Goal: Information Seeking & Learning: Check status

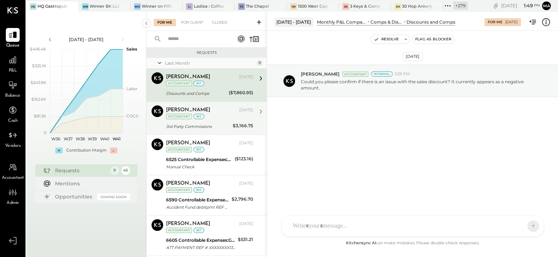
click at [216, 128] on div "3rd Party Commissions" at bounding box center [198, 126] width 64 height 7
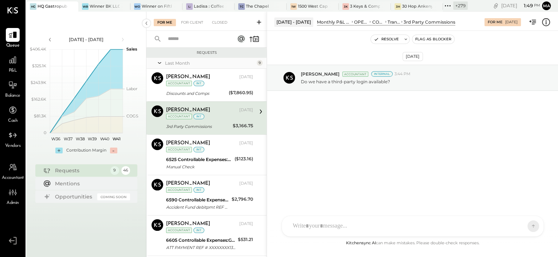
scroll to position [18, 0]
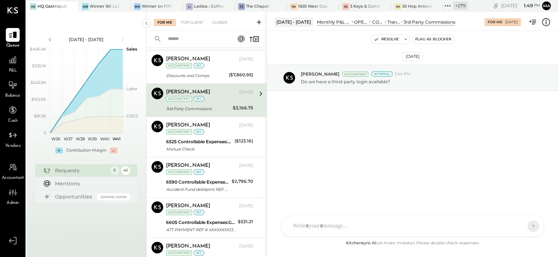
click at [216, 128] on div "[PERSON_NAME] [DATE] Accountant int" at bounding box center [209, 128] width 87 height 15
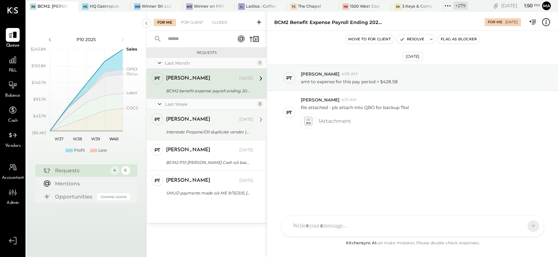
click at [198, 119] on div "[PERSON_NAME]" at bounding box center [202, 119] width 72 height 7
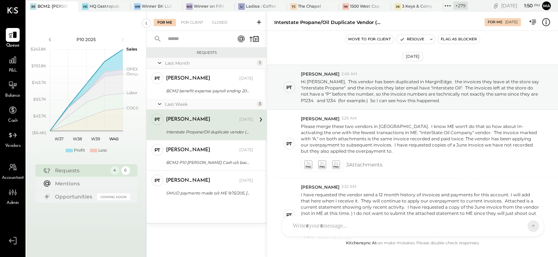
scroll to position [126, 0]
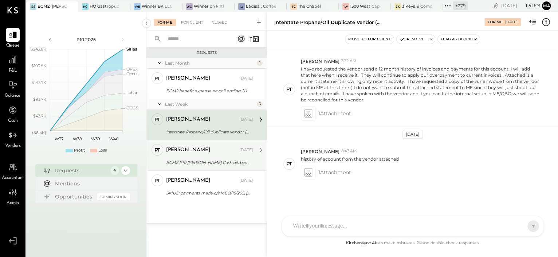
click at [208, 151] on div "Pam T Luo" at bounding box center [202, 150] width 72 height 7
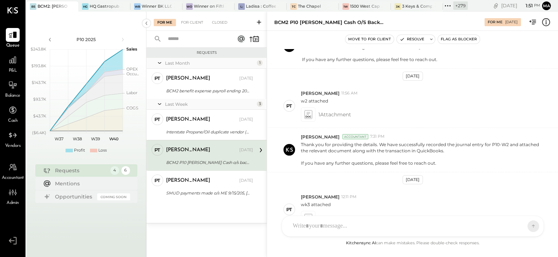
scroll to position [171, 0]
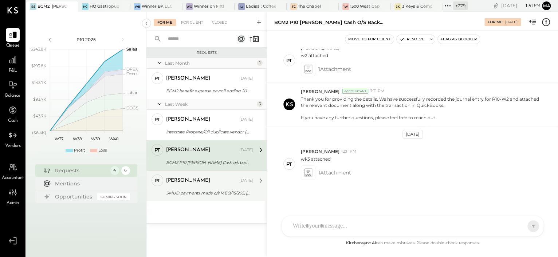
click at [206, 186] on div "Pam T Luo Oct 04, 2025" at bounding box center [209, 181] width 87 height 12
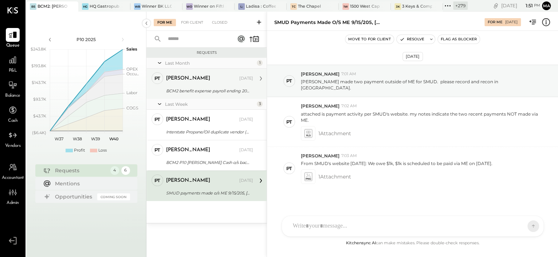
click at [198, 94] on div "BCM2 benefit expense payroll ending 2025.0924" at bounding box center [208, 90] width 85 height 7
